Goal: Obtain resource: Download file/media

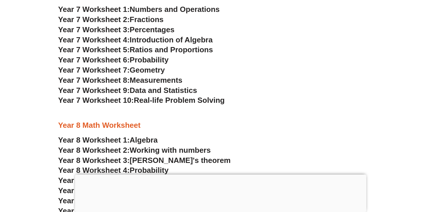
scroll to position [1753, 0]
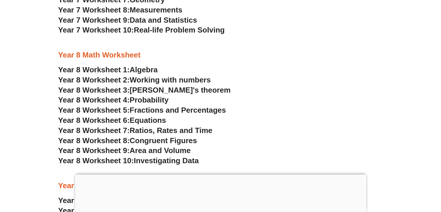
scroll to position [1828, 0]
